Goal: Check status: Check status

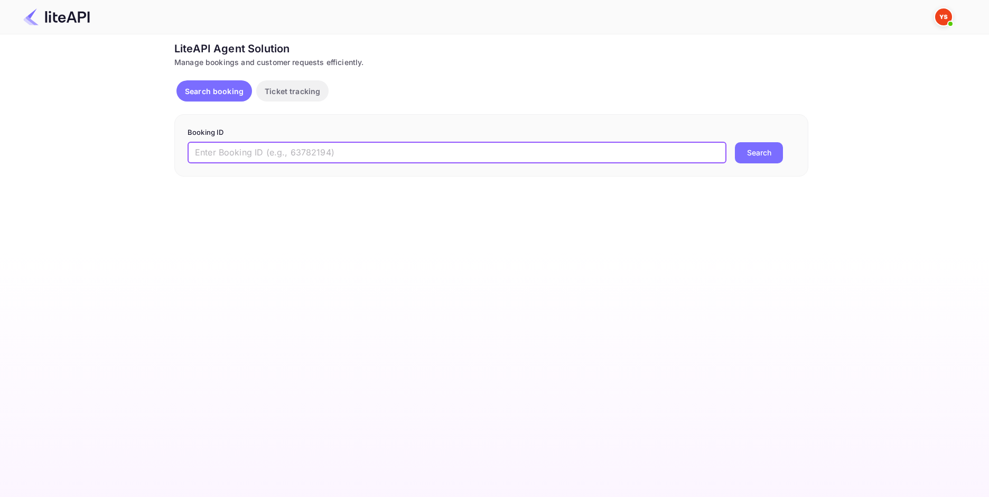
click at [318, 148] on input "text" at bounding box center [457, 152] width 539 height 21
paste input "7955328"
type input "7955328"
click at [745, 152] on button "Search" at bounding box center [759, 152] width 48 height 21
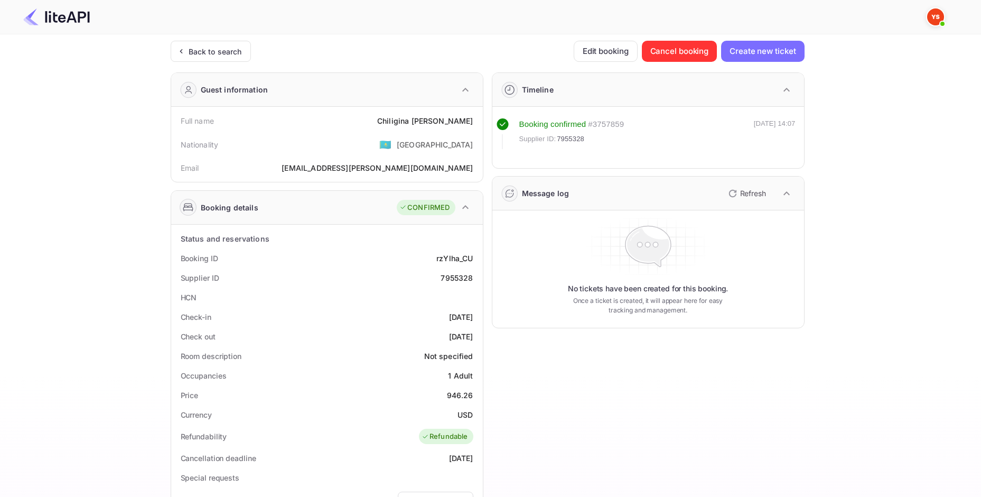
click at [452, 127] on div "Full name Chiligina [PERSON_NAME]" at bounding box center [326, 121] width 303 height 20
copy div "Chiligina [PERSON_NAME]"
click at [460, 395] on div "946.26" at bounding box center [460, 394] width 26 height 11
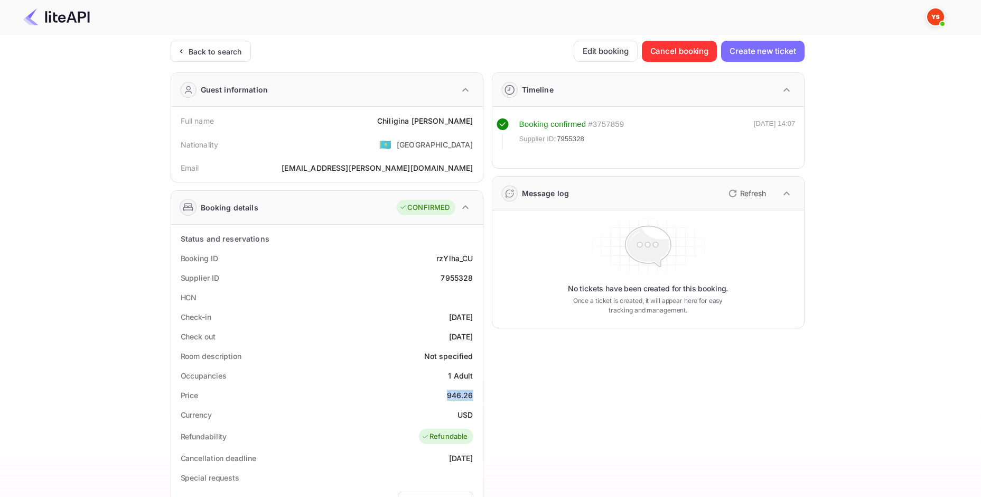
click at [460, 395] on div "946.26" at bounding box center [460, 394] width 26 height 11
copy div "946.26"
click at [463, 418] on div "USD" at bounding box center [465, 414] width 15 height 11
copy div "USD"
